Goal: Task Accomplishment & Management: Use online tool/utility

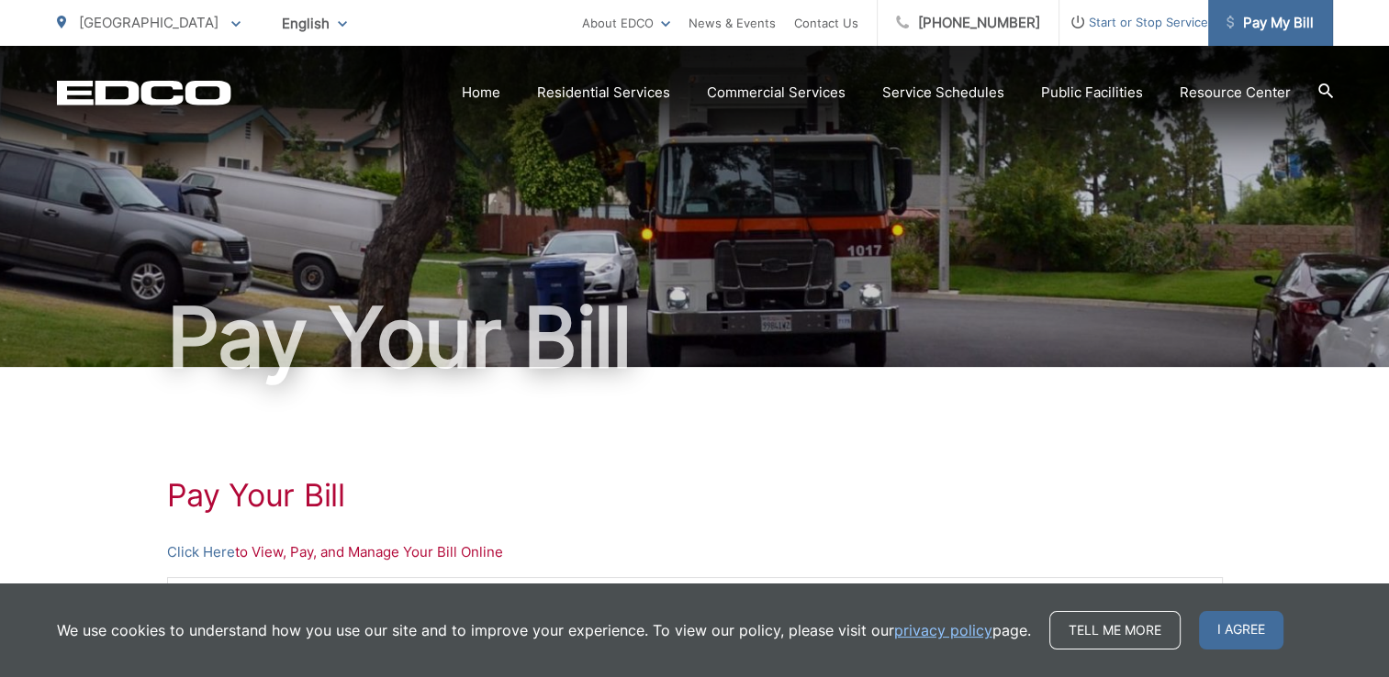
click at [1269, 32] on span "Pay My Bill" at bounding box center [1269, 23] width 87 height 22
click at [1269, 22] on span "Pay My Bill" at bounding box center [1269, 23] width 87 height 22
click at [202, 549] on link "Click Here" at bounding box center [201, 553] width 68 height 22
